Goal: Download file/media

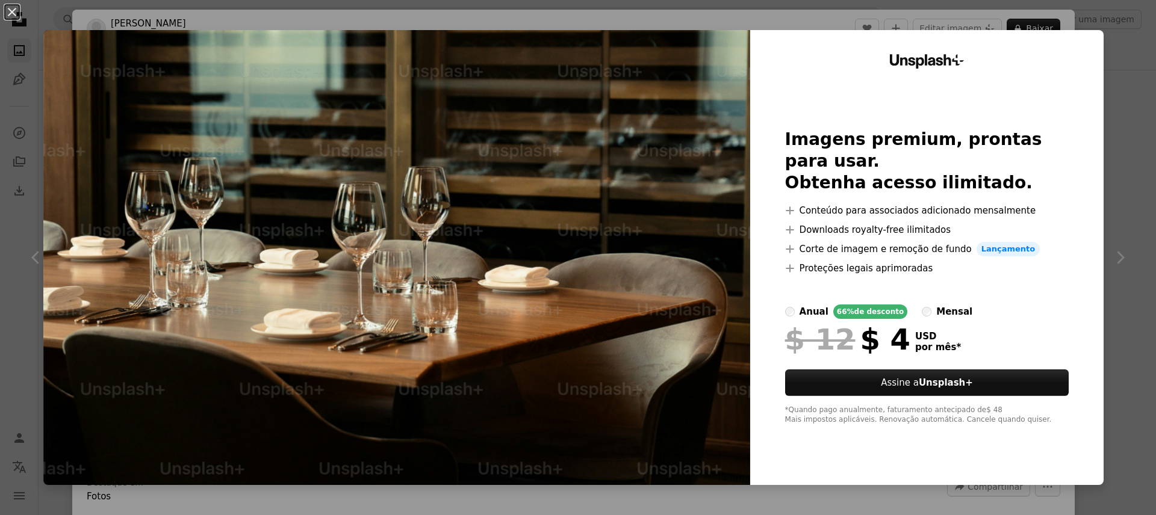
scroll to position [2073, 0]
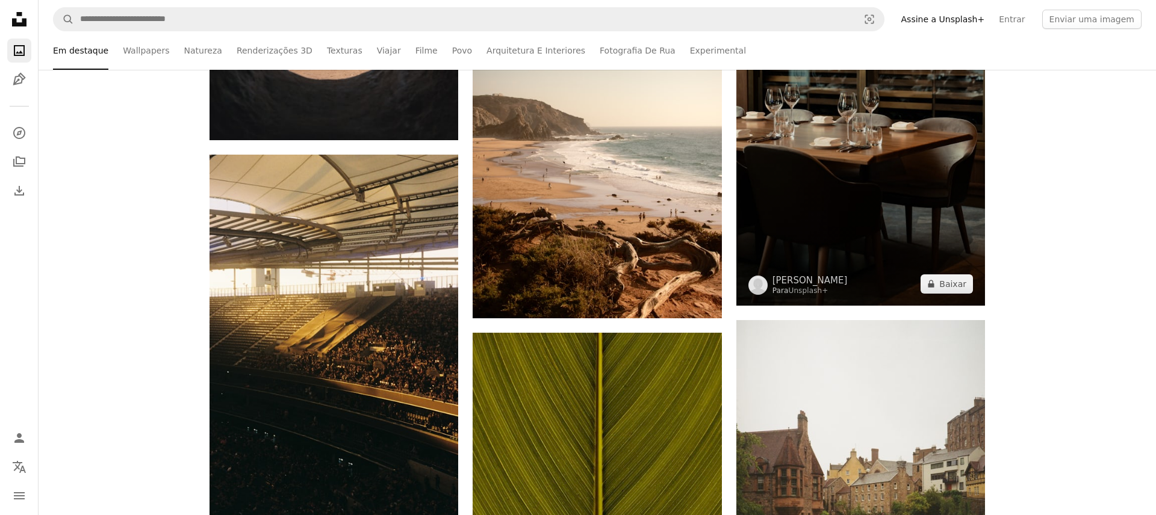
click at [813, 135] on img at bounding box center [860, 119] width 249 height 373
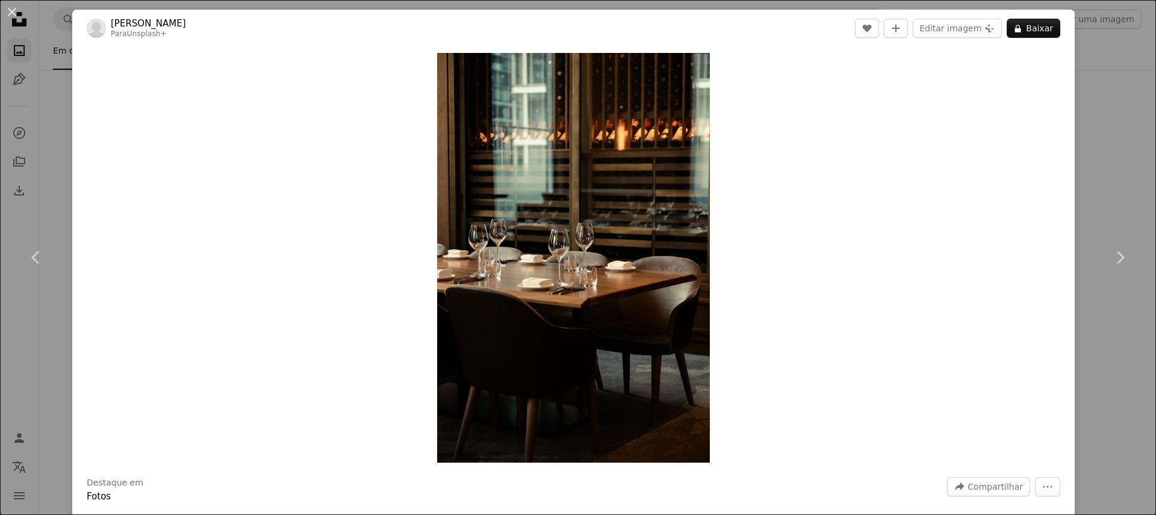
click at [1093, 116] on div "An X shape Chevron left Chevron right [PERSON_NAME] Para Unsplash+ A heart A pl…" at bounding box center [578, 257] width 1156 height 515
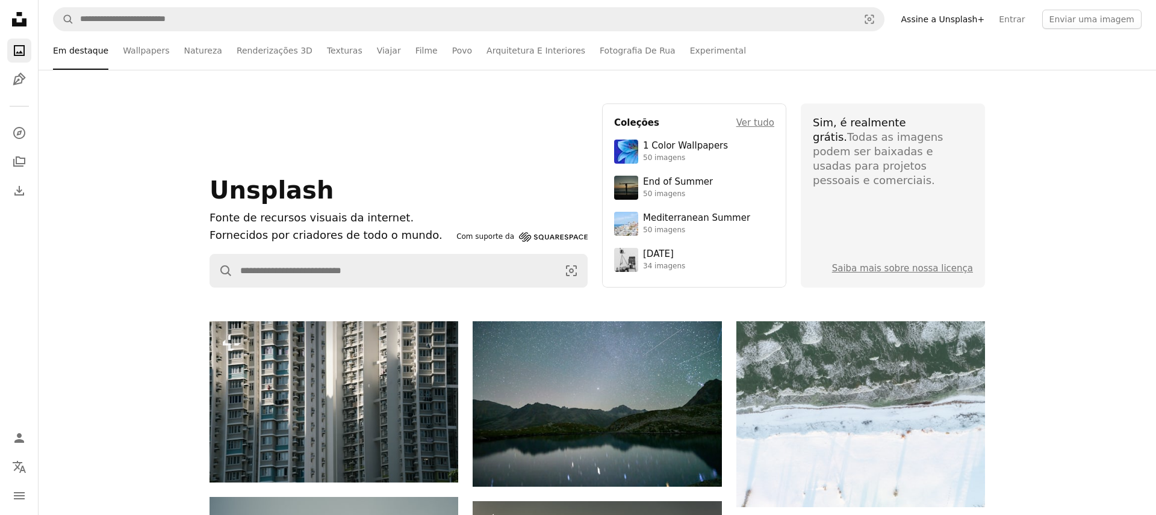
drag, startPoint x: 119, startPoint y: 302, endPoint x: 126, endPoint y: 321, distance: 19.8
click at [119, 302] on div "Unsplash Fonte de recursos visuais da internet. Fornecidos por criadores de tod…" at bounding box center [597, 196] width 1117 height 252
